Goal: Transaction & Acquisition: Book appointment/travel/reservation

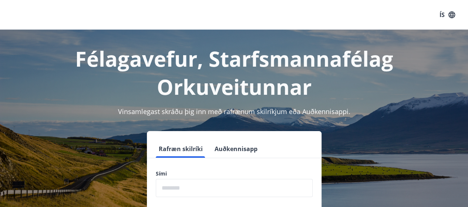
scroll to position [29, 0]
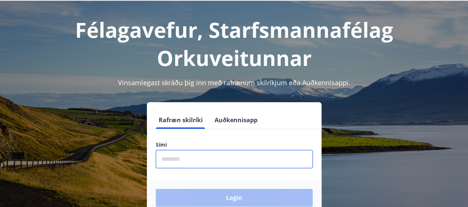
click at [219, 164] on input "phone" at bounding box center [234, 159] width 157 height 18
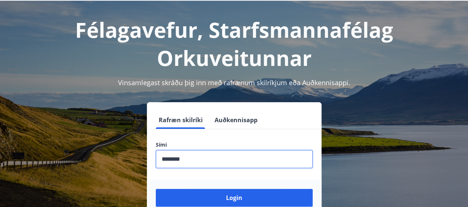
type input "********"
click at [156, 189] on button "Login" at bounding box center [234, 198] width 157 height 18
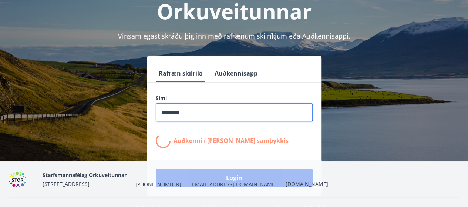
scroll to position [76, 0]
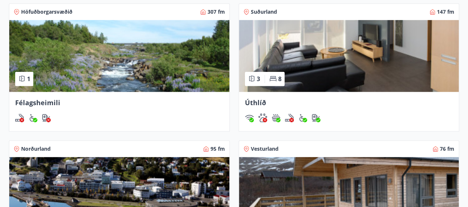
scroll to position [250, 0]
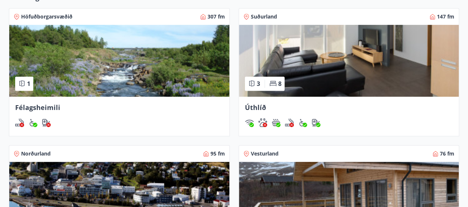
click at [194, 52] on img at bounding box center [119, 61] width 220 height 72
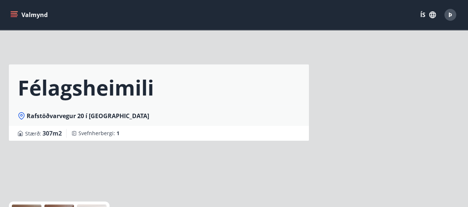
scroll to position [18, 0]
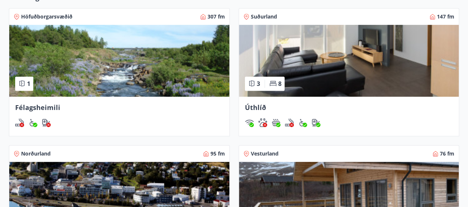
scroll to position [234, 0]
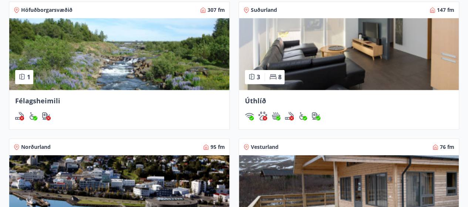
click at [274, 66] on img at bounding box center [349, 54] width 220 height 72
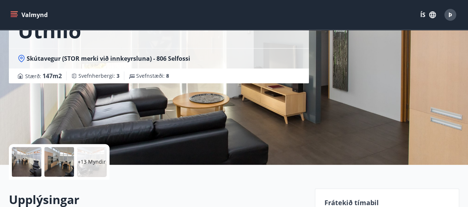
scroll to position [59, 0]
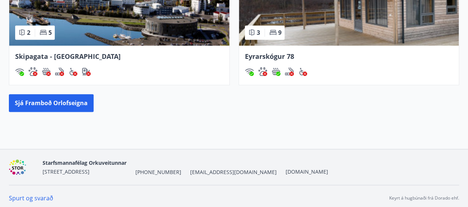
scroll to position [441, 0]
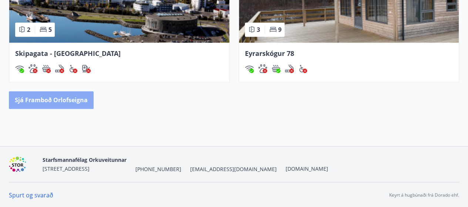
click at [64, 101] on button "Sjá framboð orlofseigna" at bounding box center [51, 100] width 85 height 18
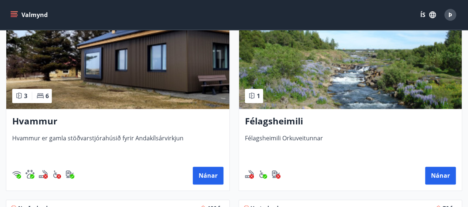
scroll to position [354, 0]
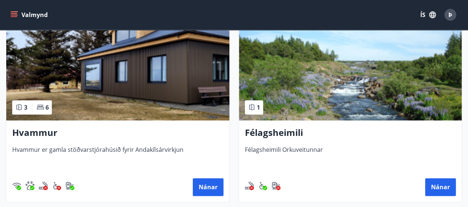
click at [64, 101] on img at bounding box center [117, 73] width 223 height 93
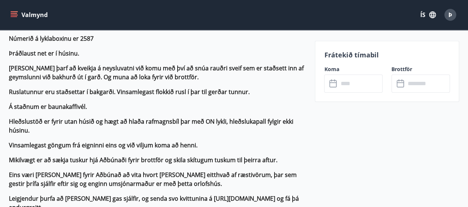
scroll to position [295, 0]
